Goal: Check status: Check status

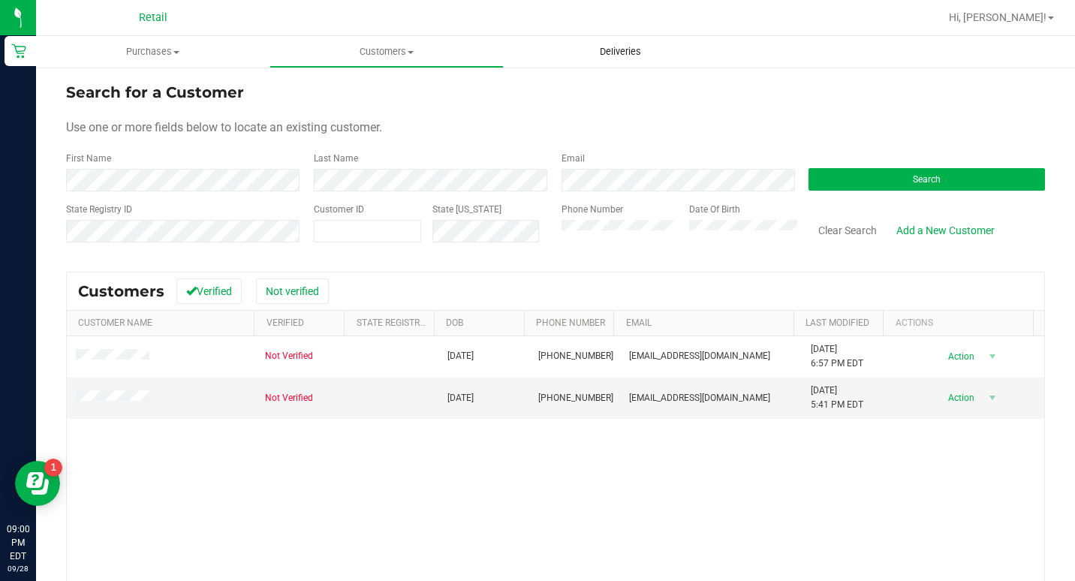
click at [628, 44] on uib-tab-heading "Deliveries" at bounding box center [620, 52] width 232 height 30
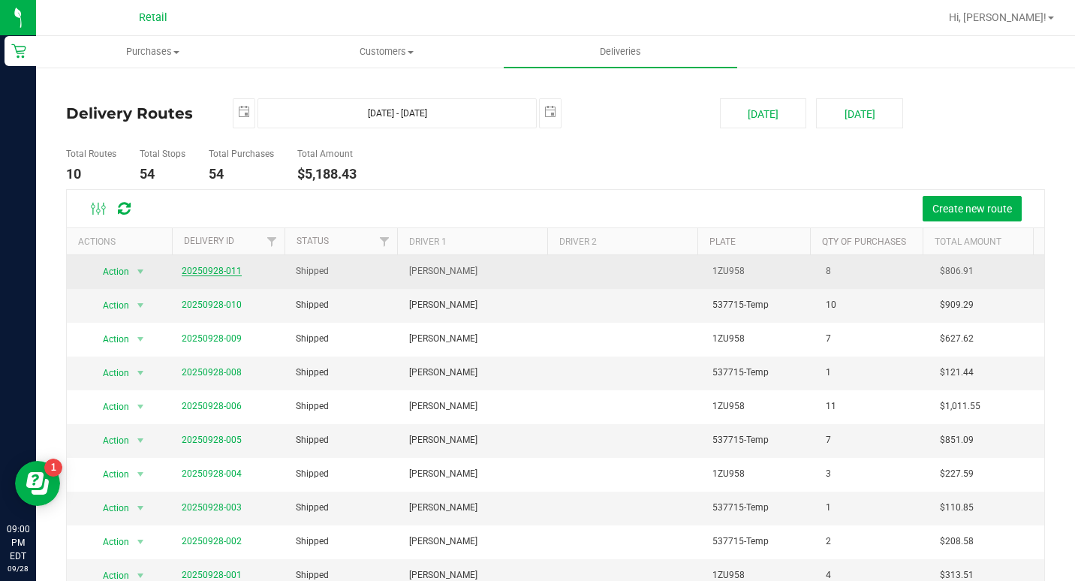
click at [233, 268] on link "20250928-011" at bounding box center [212, 271] width 60 height 11
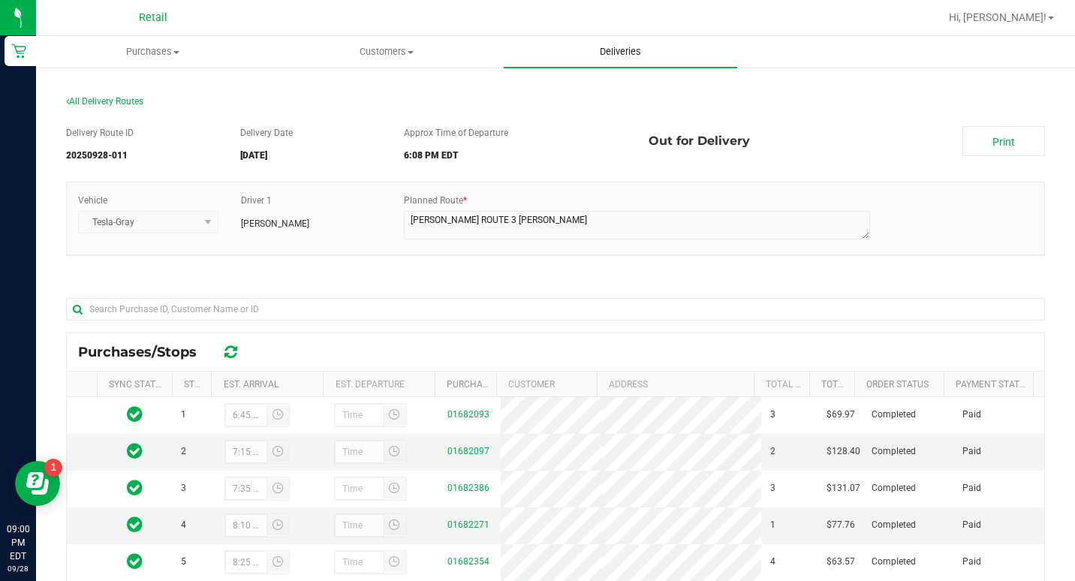
click at [617, 57] on span "Deliveries" at bounding box center [621, 52] width 82 height 14
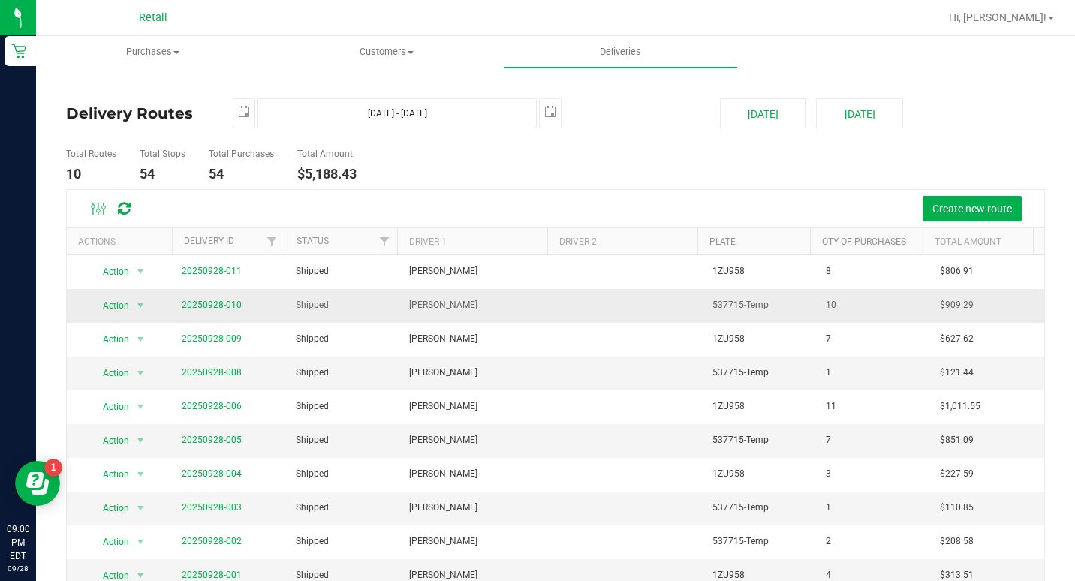
click at [217, 294] on td "20250928-010" at bounding box center [229, 306] width 113 height 34
click at [224, 305] on link "20250928-010" at bounding box center [212, 305] width 60 height 11
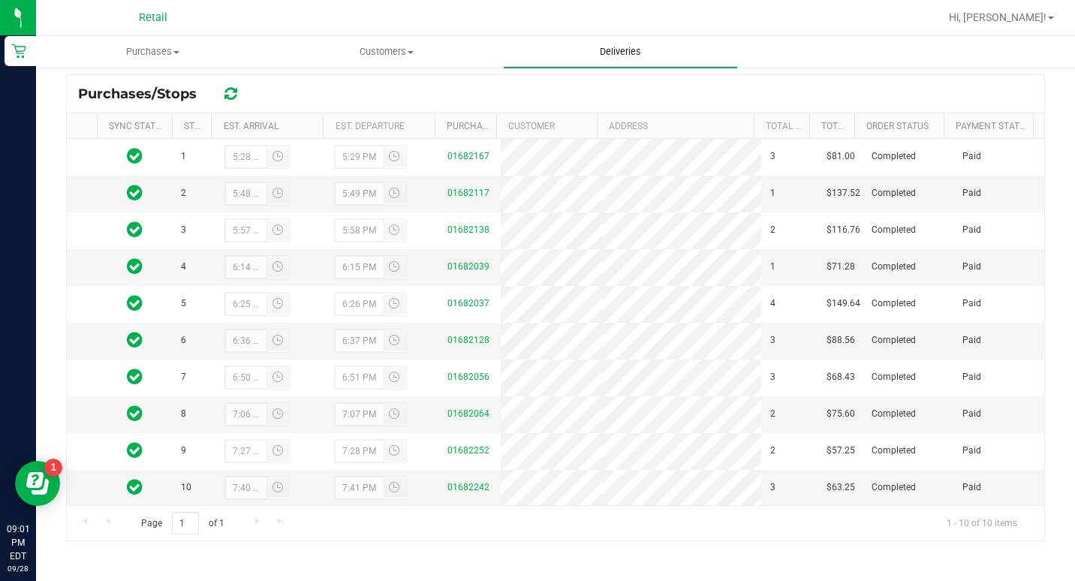
click at [592, 62] on uib-tab-heading "Deliveries" at bounding box center [620, 52] width 233 height 32
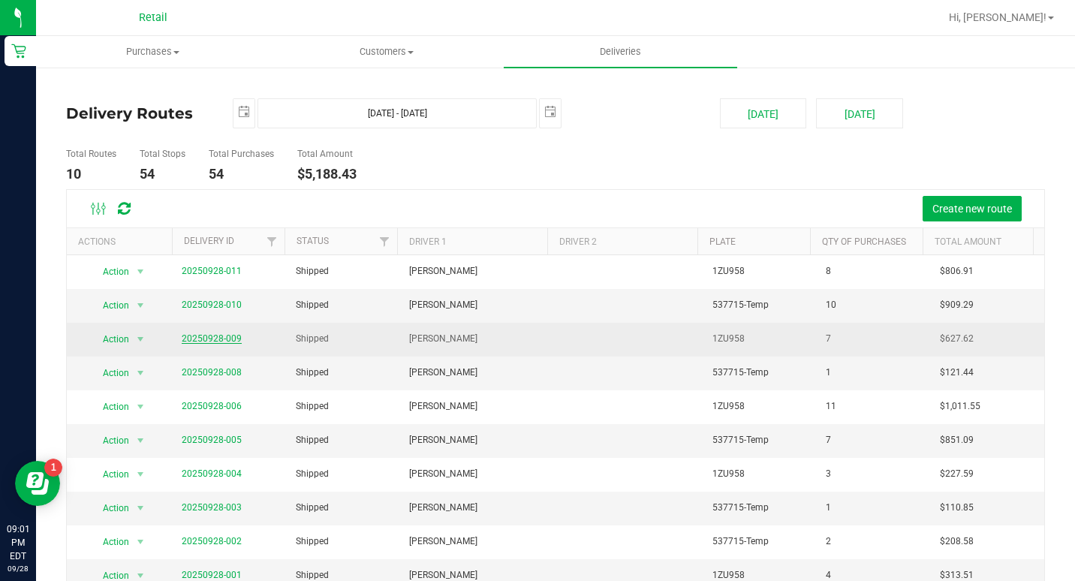
click at [201, 341] on link "20250928-009" at bounding box center [212, 338] width 60 height 11
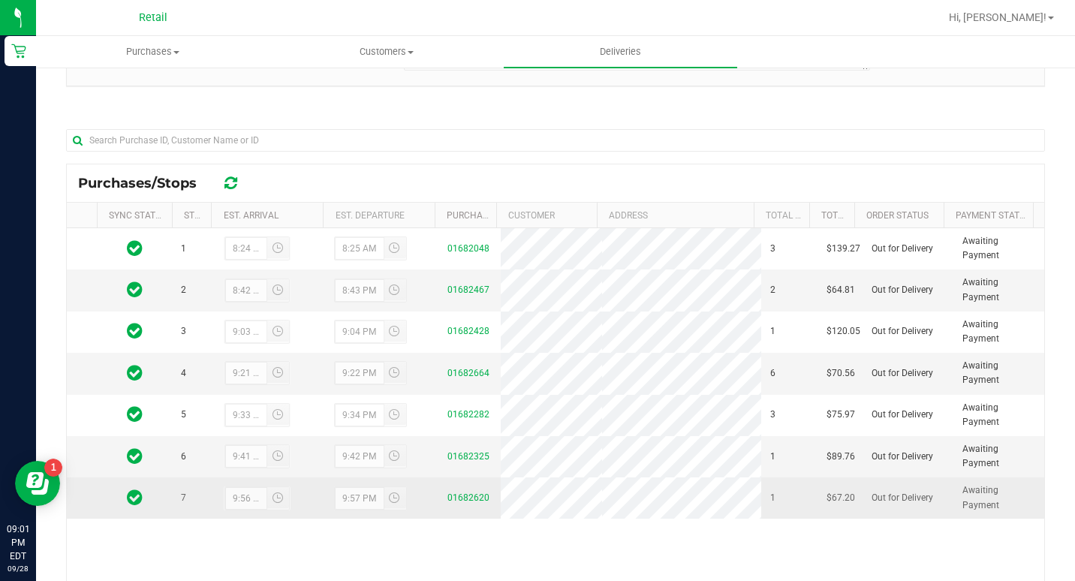
scroll to position [225, 0]
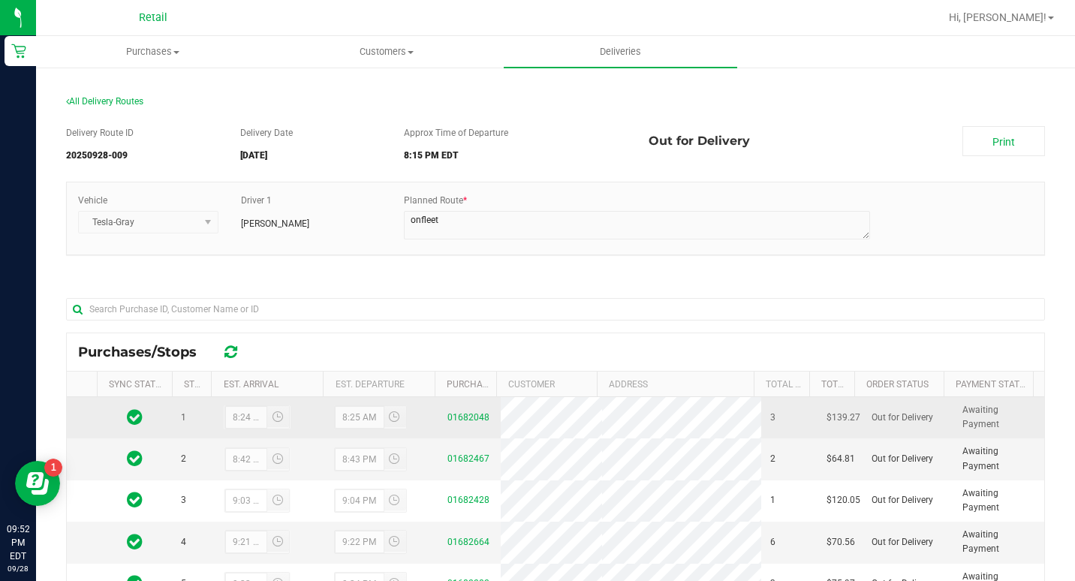
scroll to position [225, 0]
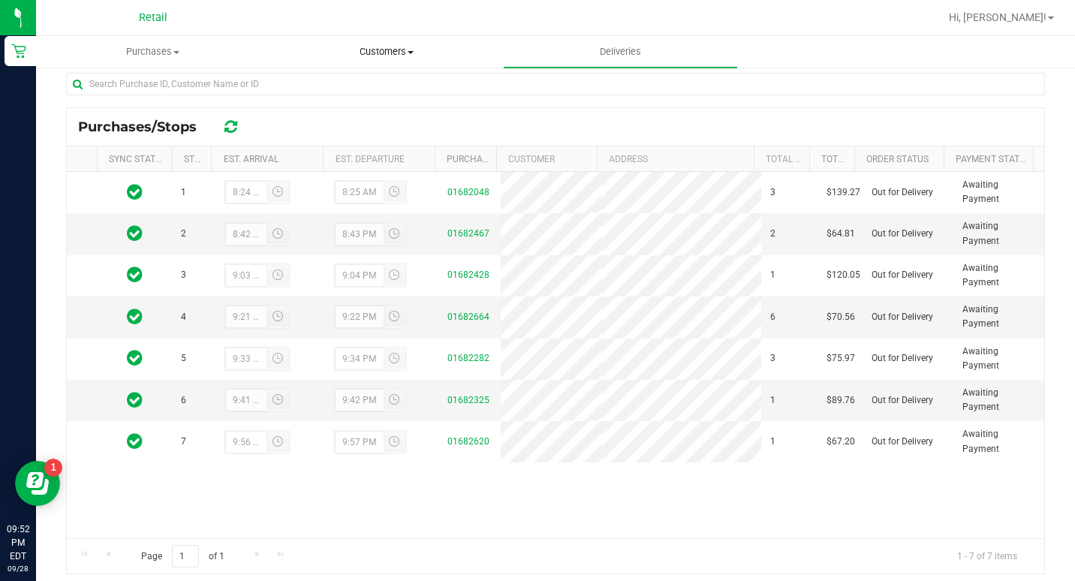
click at [405, 50] on span "Customers" at bounding box center [386, 52] width 232 height 14
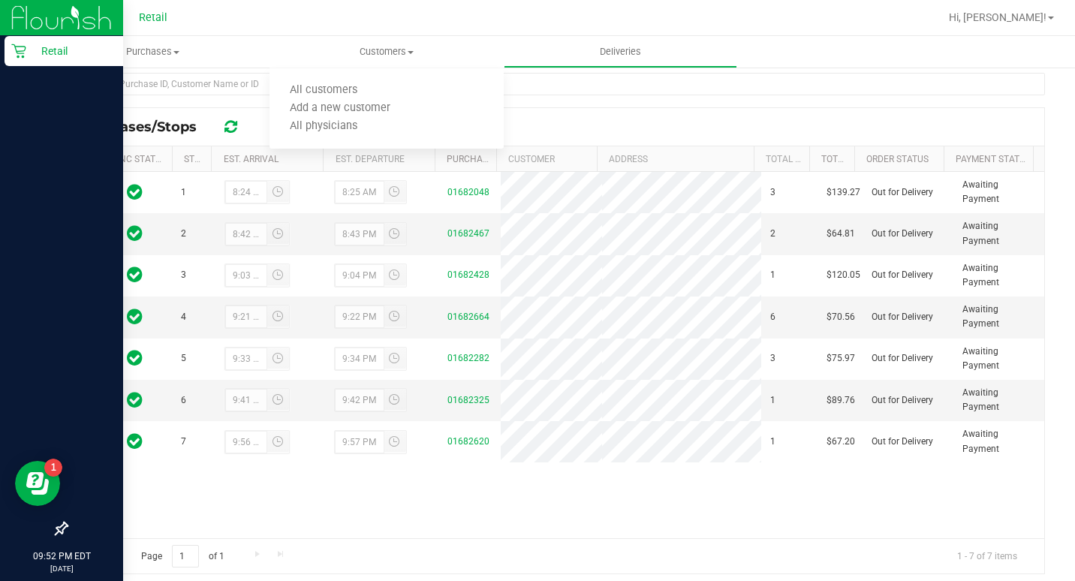
click at [17, 50] on icon at bounding box center [18, 51] width 15 height 15
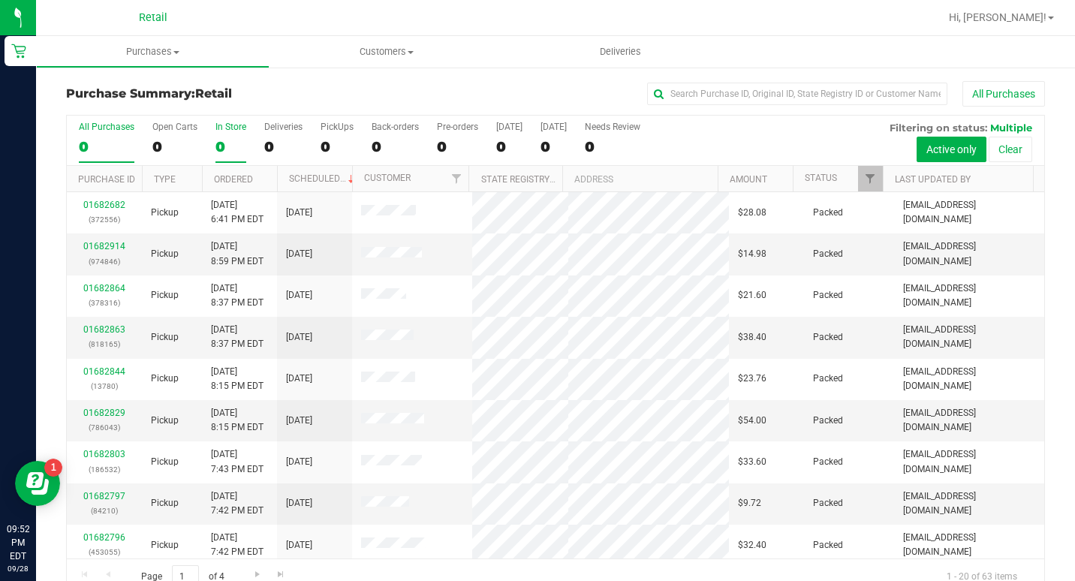
click at [240, 140] on div "0" at bounding box center [230, 146] width 31 height 17
click at [0, 0] on input "In Store 0" at bounding box center [0, 0] width 0 height 0
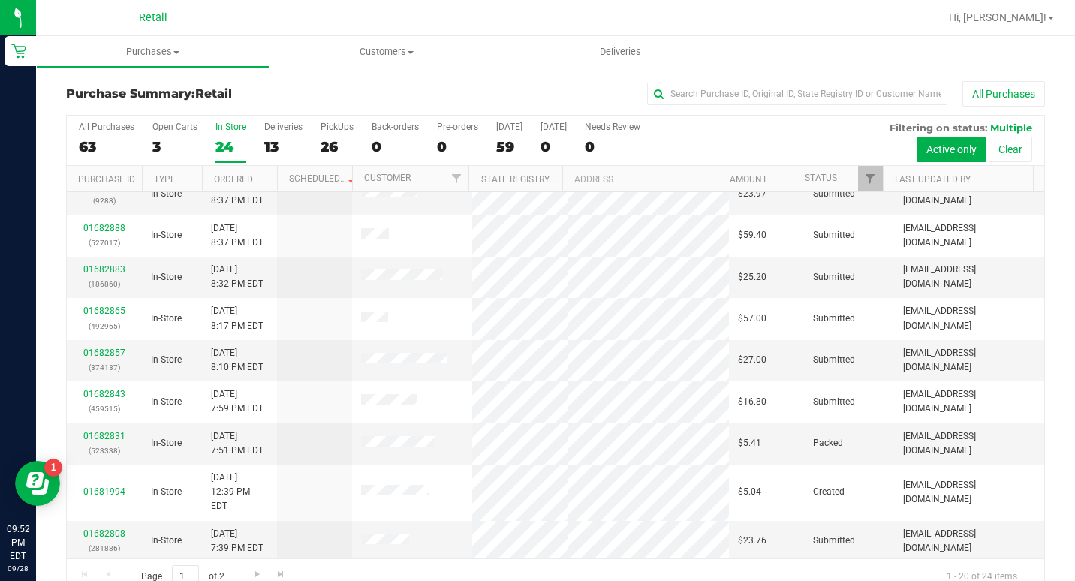
scroll to position [75, 0]
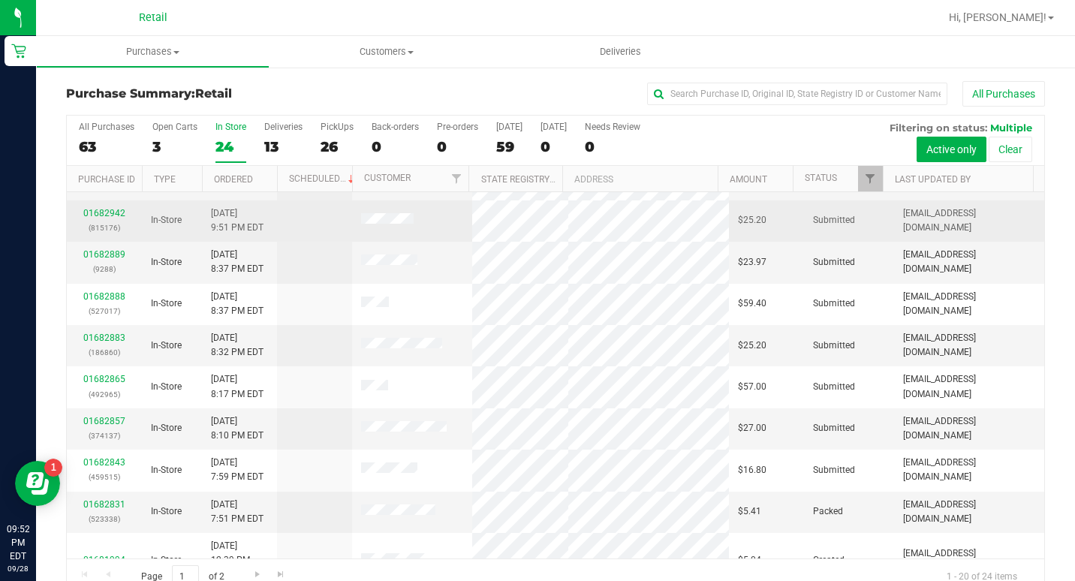
click at [125, 211] on div "01682942 (815176)" at bounding box center [104, 220] width 57 height 29
click at [123, 211] on link "01682942" at bounding box center [104, 213] width 42 height 11
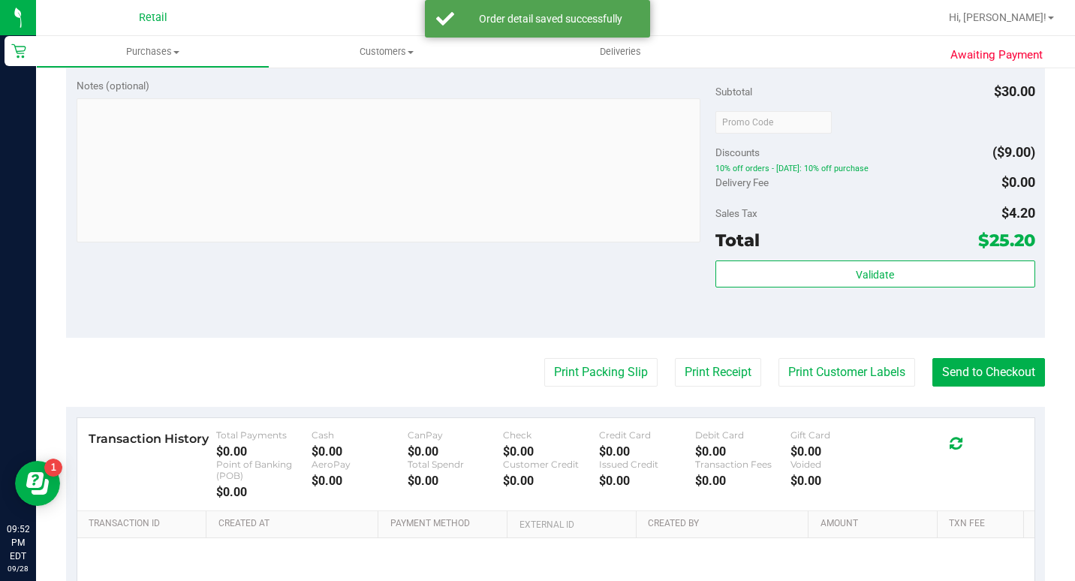
scroll to position [525, 0]
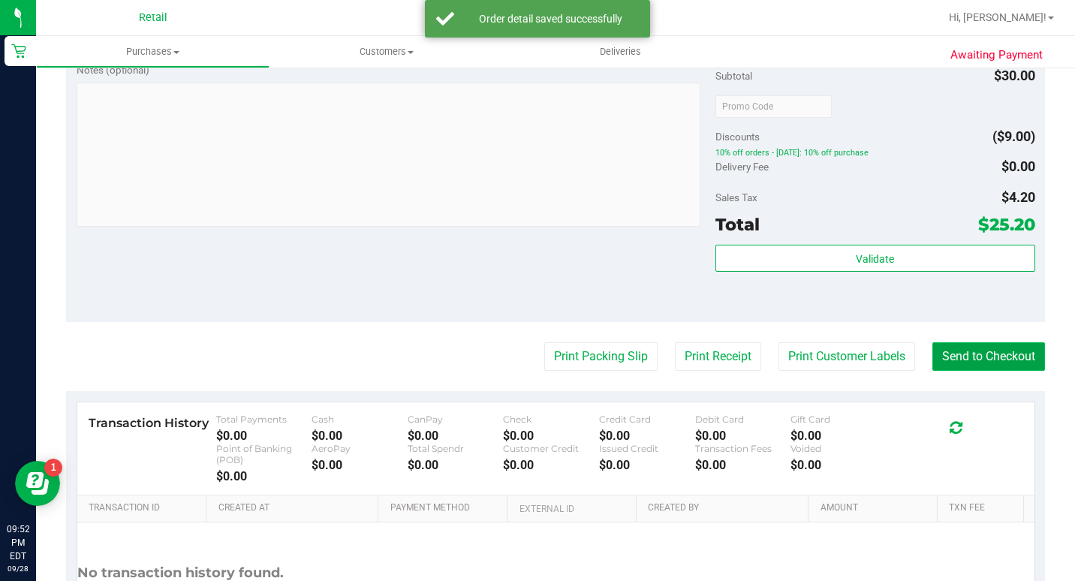
click at [982, 364] on button "Send to Checkout" at bounding box center [988, 356] width 113 height 29
